Goal: Task Accomplishment & Management: Use online tool/utility

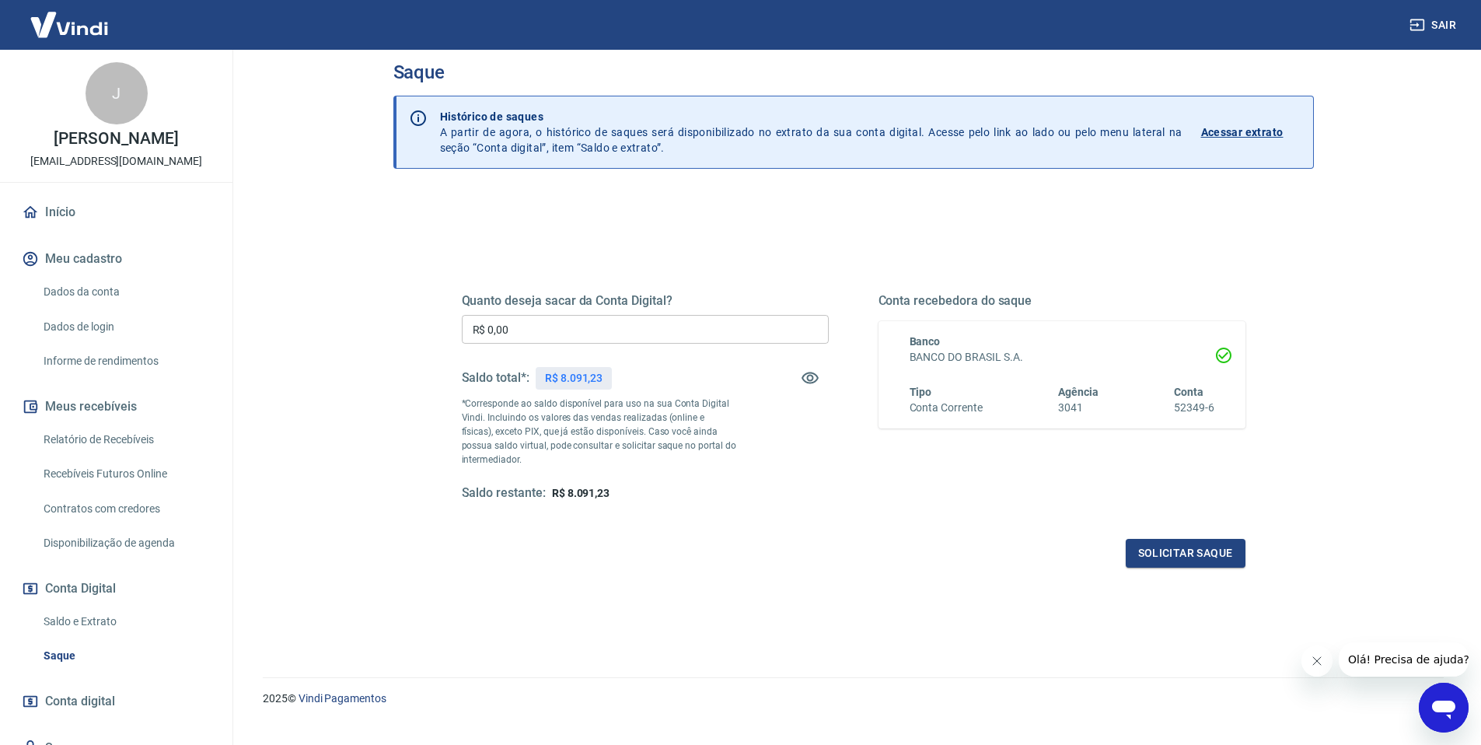
click at [583, 375] on p "R$ 8.091,23" at bounding box center [574, 378] width 58 height 16
copy div "R$ 8.091,23"
drag, startPoint x: 536, startPoint y: 333, endPoint x: 390, endPoint y: 319, distance: 146.0
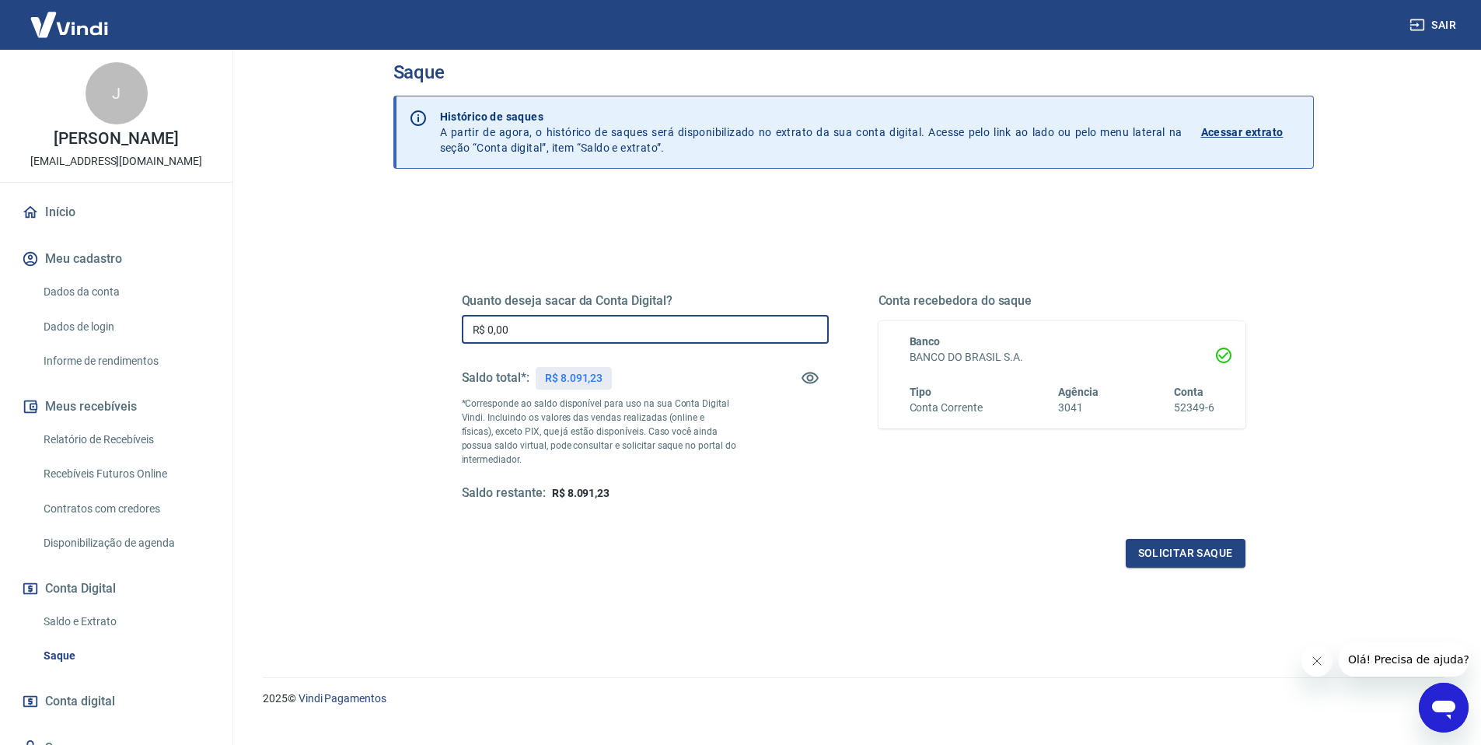
click at [390, 319] on div "Saque Histórico de saques A partir de agora, o histórico de saques será disponi…" at bounding box center [854, 344] width 958 height 628
paste input "8.091,23"
type input "R$ 8.091,23"
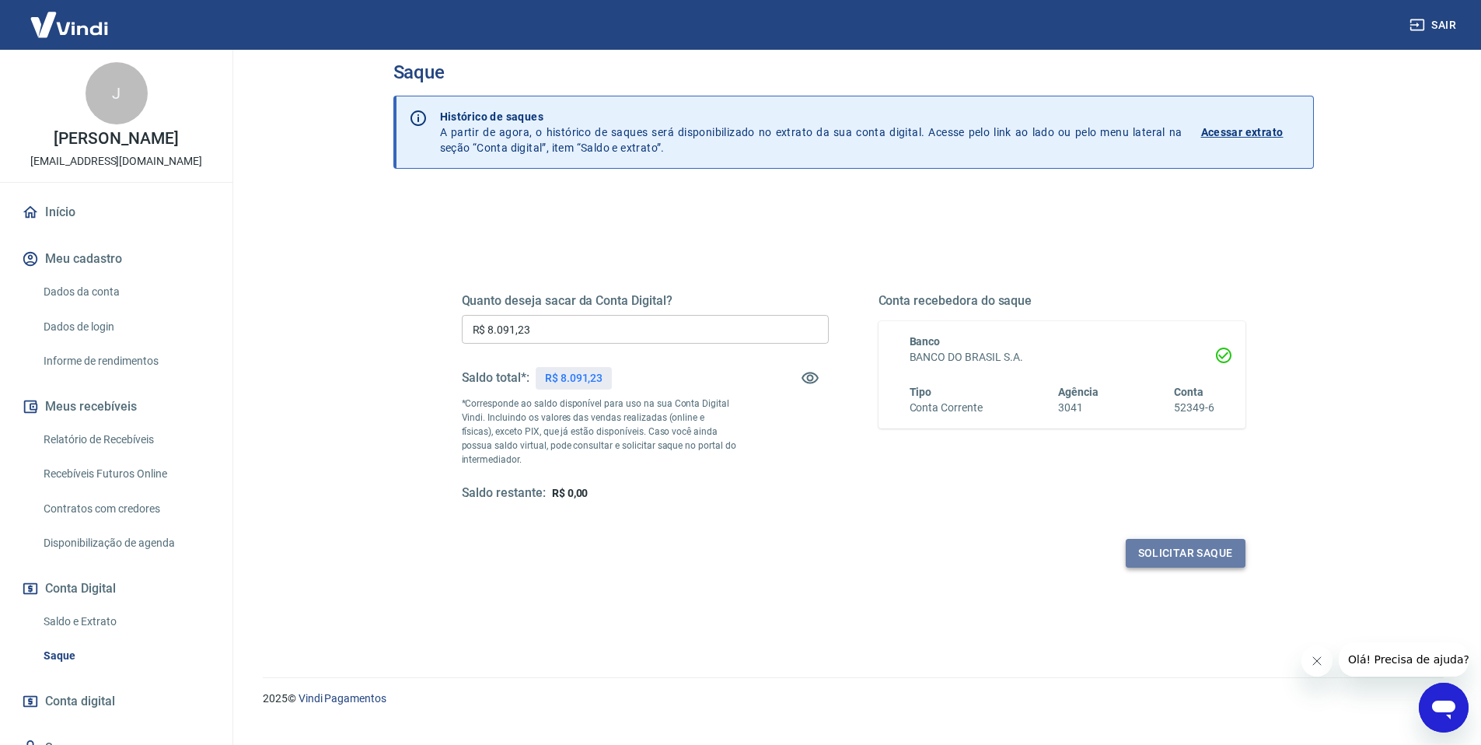
click at [1188, 560] on button "Solicitar saque" at bounding box center [1185, 553] width 120 height 29
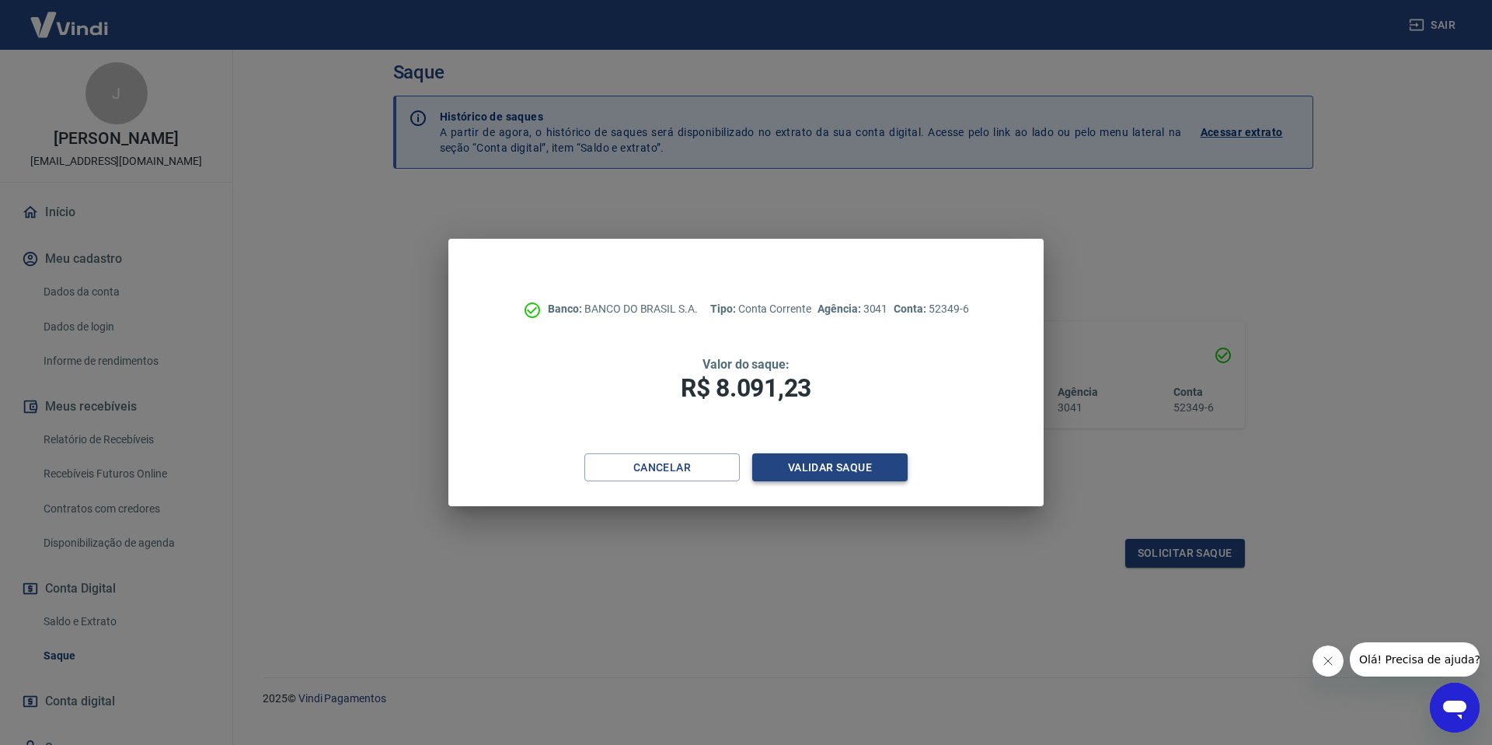
click at [868, 469] on button "Validar saque" at bounding box center [829, 467] width 155 height 29
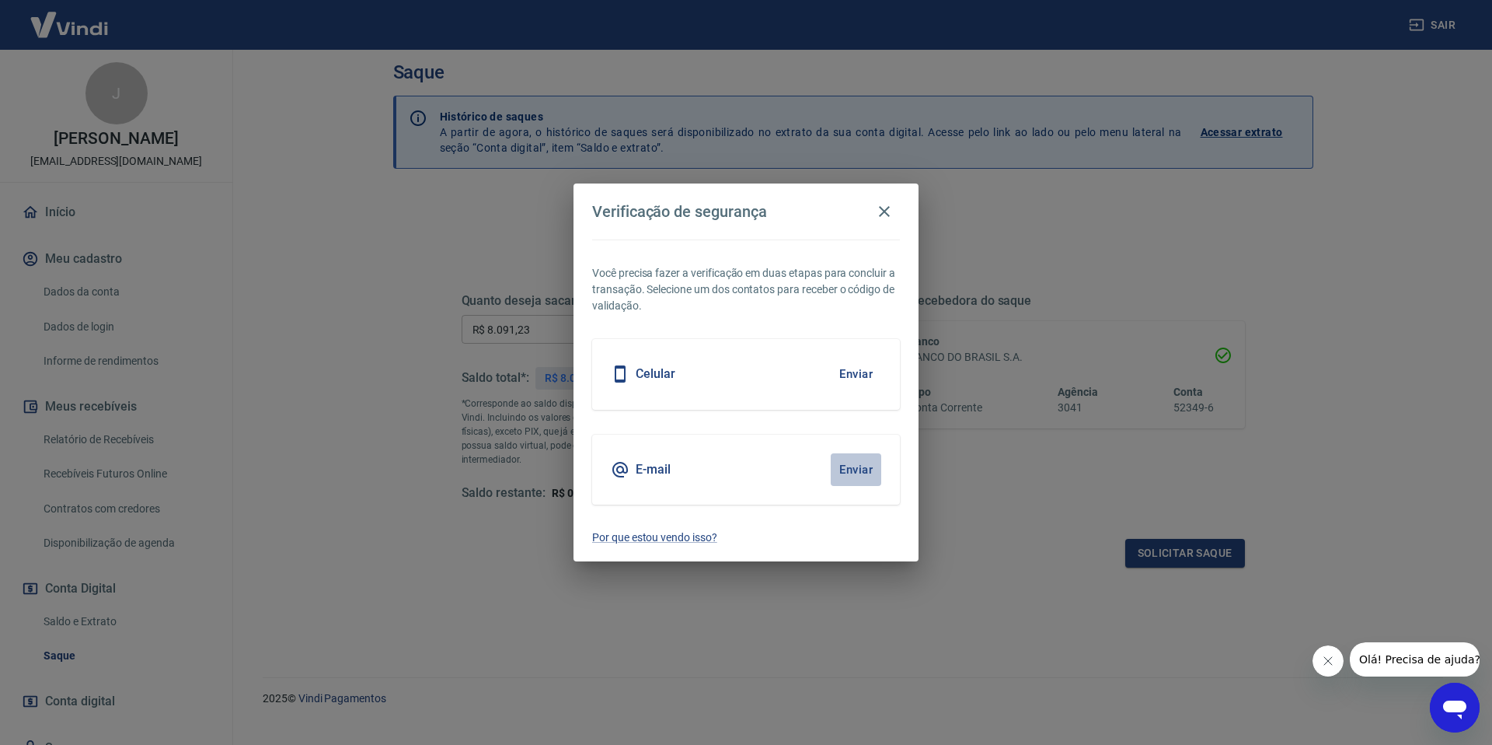
click at [863, 473] on button "Enviar" at bounding box center [856, 469] width 51 height 33
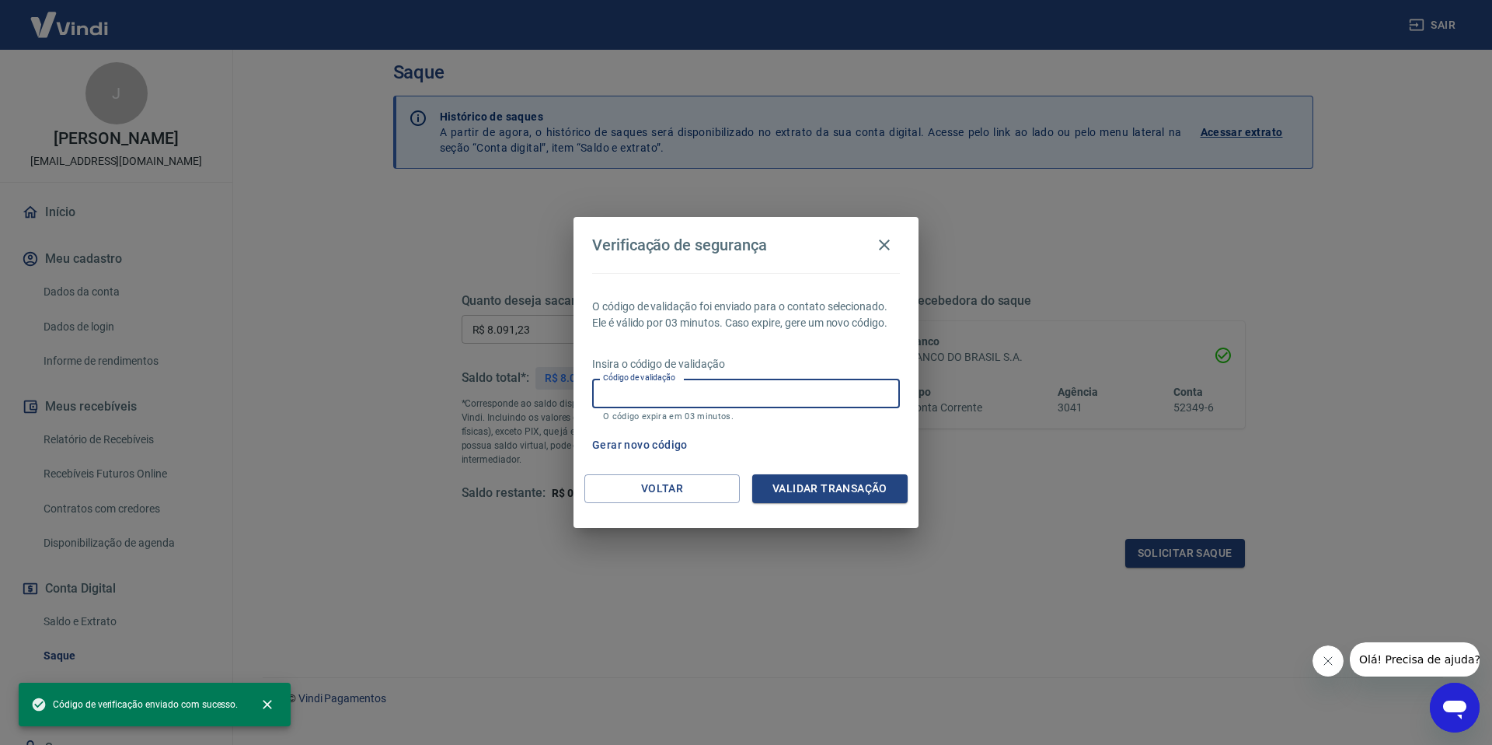
click at [702, 403] on input "Código de validação" at bounding box center [746, 393] width 308 height 29
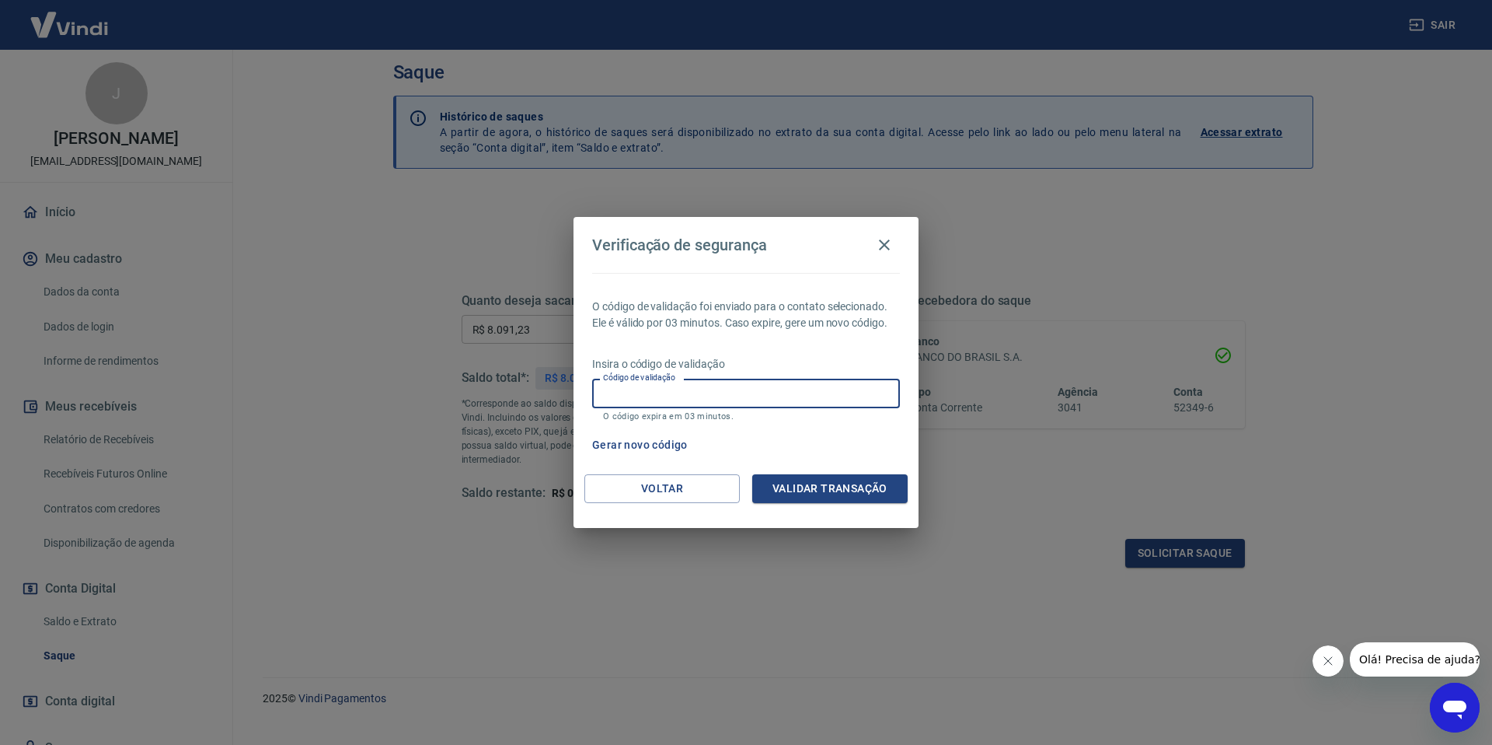
paste input "389510"
type input "389510"
click at [787, 484] on button "Validar transação" at bounding box center [829, 488] width 155 height 29
